Goal: Transaction & Acquisition: Download file/media

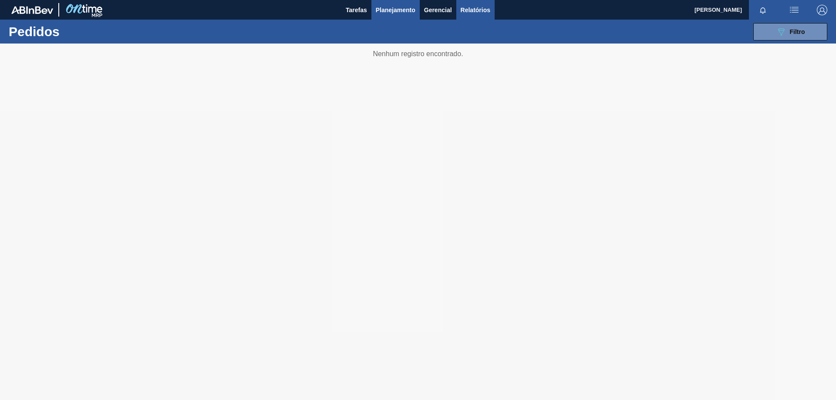
click at [472, 1] on button "Relatórios" at bounding box center [475, 10] width 38 height 20
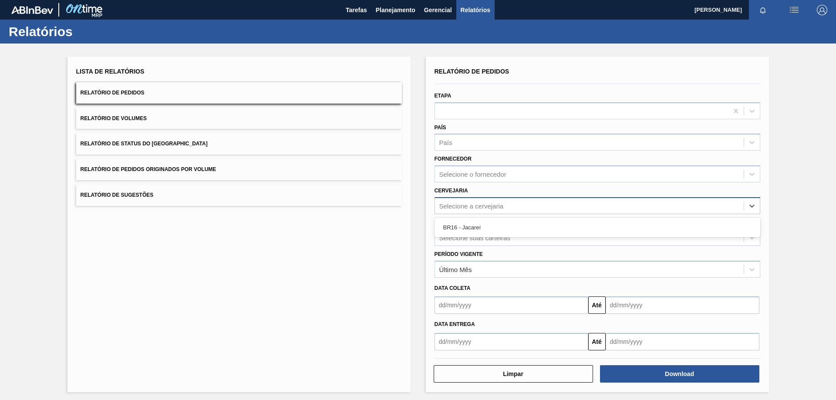
click at [471, 207] on div "Selecione a cervejaria" at bounding box center [471, 205] width 64 height 7
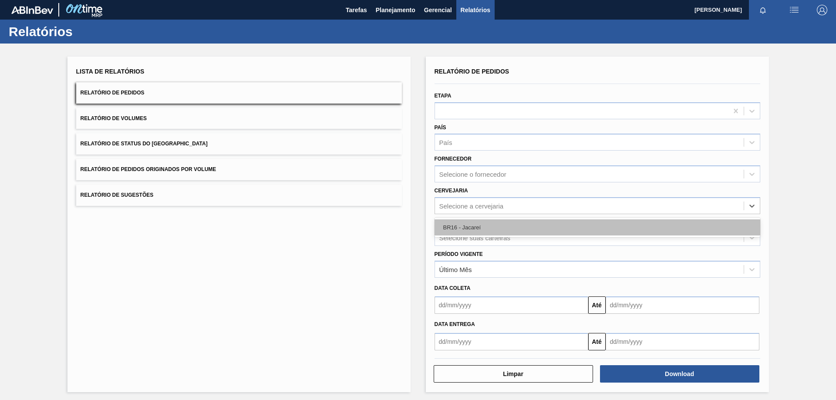
click at [473, 220] on div "BR16 - Jacareí" at bounding box center [598, 227] width 326 height 16
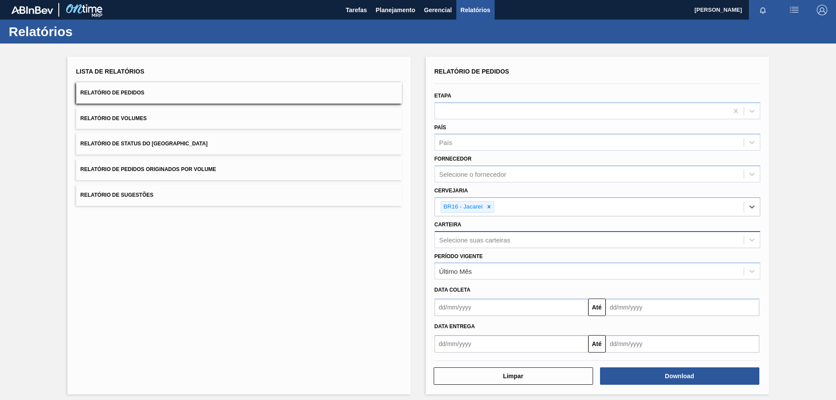
click at [475, 231] on div "Selecione suas carteiras" at bounding box center [598, 239] width 326 height 17
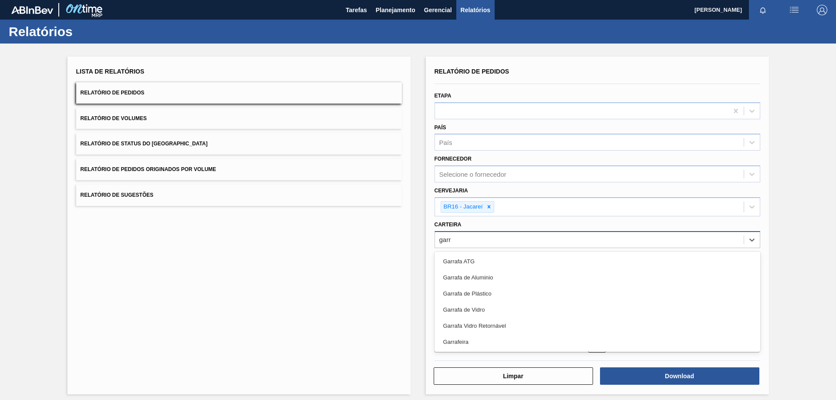
type input "garra"
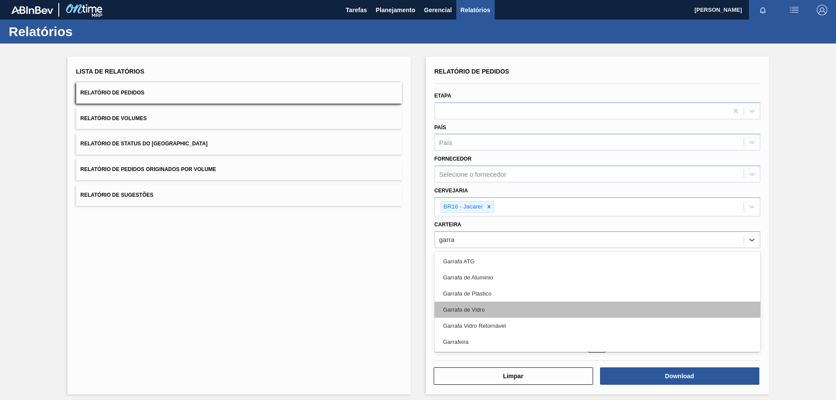
click at [475, 308] on div "Garrafa de Vidro" at bounding box center [598, 310] width 326 height 16
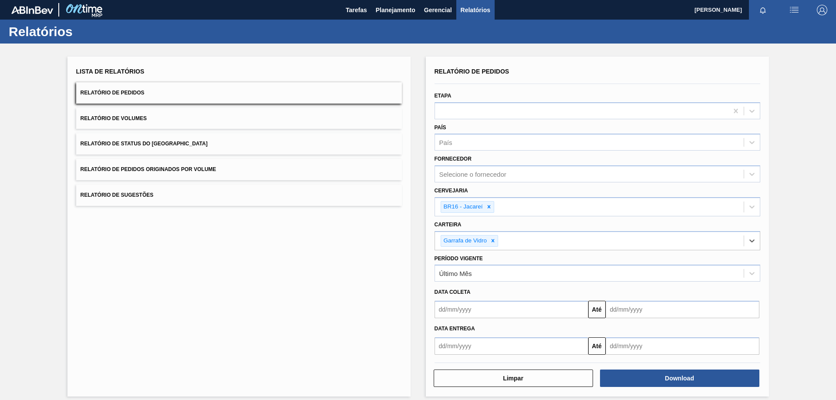
click at [465, 310] on input "text" at bounding box center [512, 309] width 154 height 17
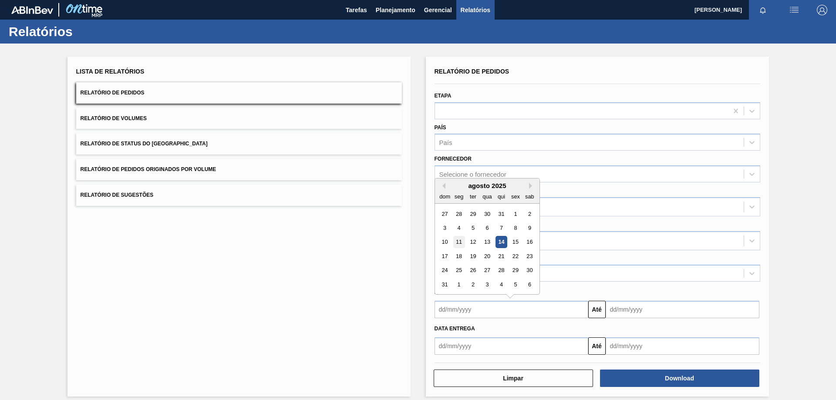
click at [461, 242] on div "11" at bounding box center [459, 242] width 12 height 12
type input "[DATE]"
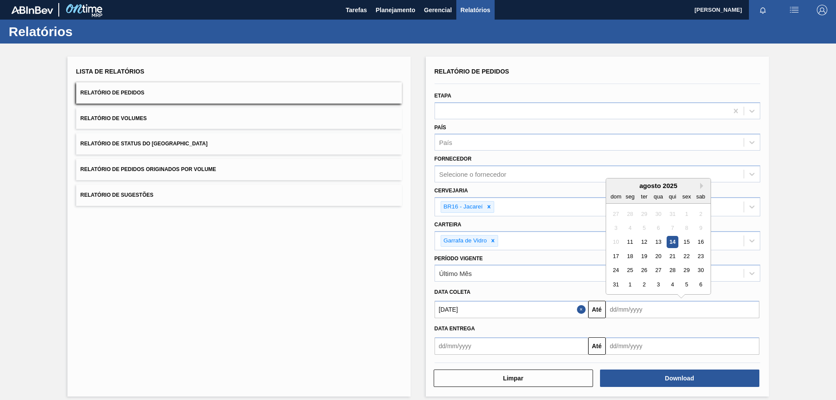
click at [645, 309] on input "text" at bounding box center [683, 309] width 154 height 17
click at [612, 285] on div "31" at bounding box center [616, 285] width 12 height 12
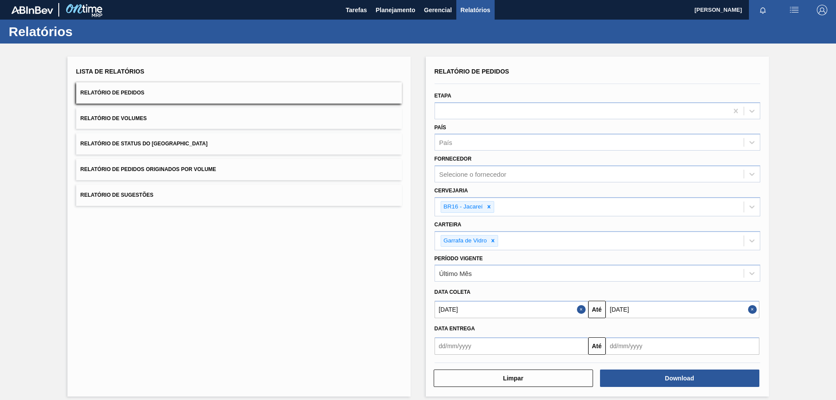
type input "[DATE]"
click at [664, 384] on button "Download" at bounding box center [679, 378] width 159 height 17
